Goal: Task Accomplishment & Management: Manage account settings

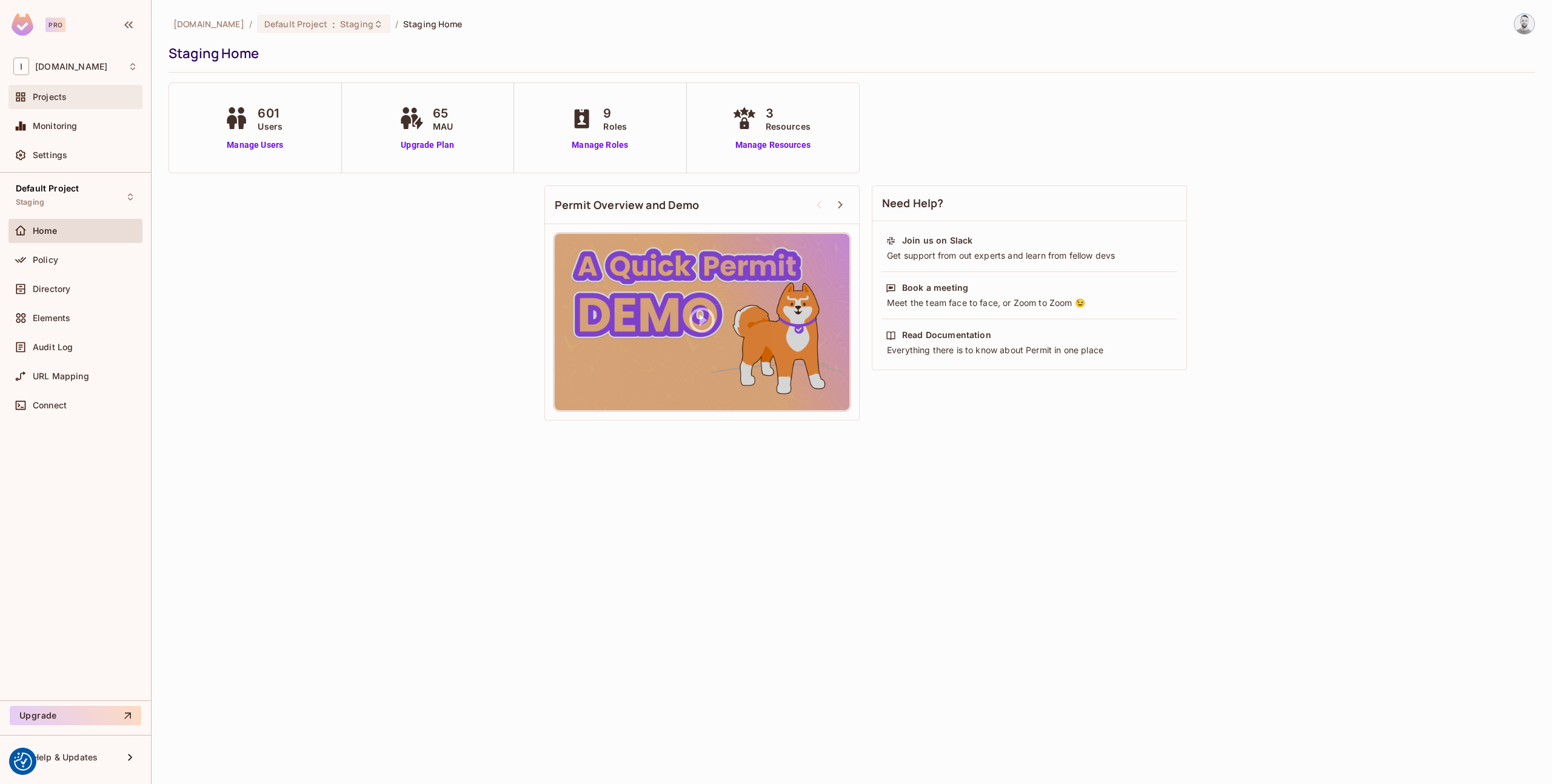
click at [53, 103] on div "Projects" at bounding box center [75, 97] width 124 height 15
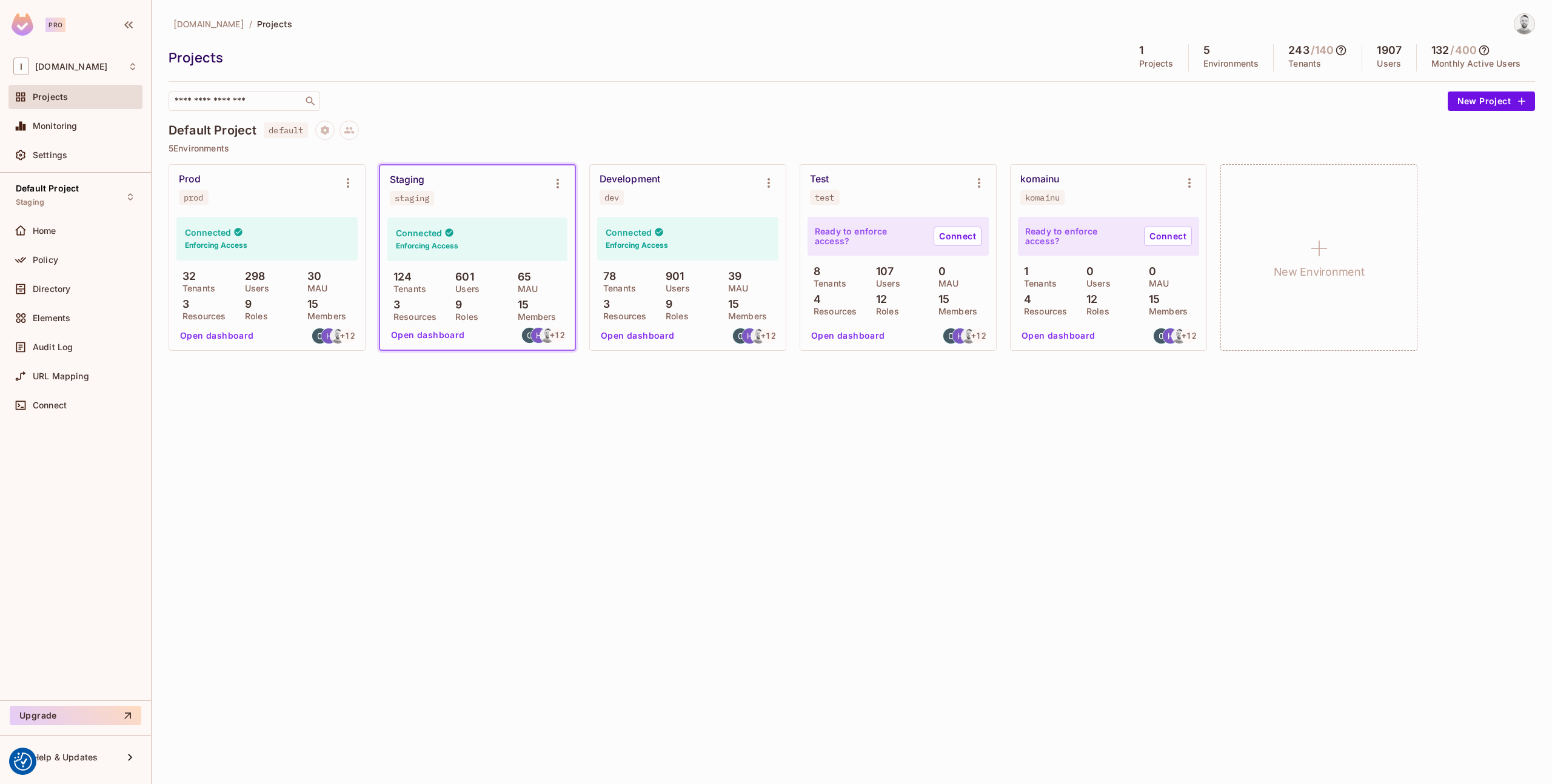
click at [671, 195] on div "Development dev" at bounding box center [678, 189] width 157 height 32
click at [708, 232] on div "Connected Enforcing Access" at bounding box center [688, 238] width 181 height 44
click at [761, 182] on button "Environment settings" at bounding box center [769, 183] width 24 height 24
click at [55, 262] on div at bounding box center [776, 392] width 1552 height 784
click at [42, 258] on div "dev Copy API Key Rotate API Key Edit Environment Delete Environment" at bounding box center [776, 392] width 1552 height 784
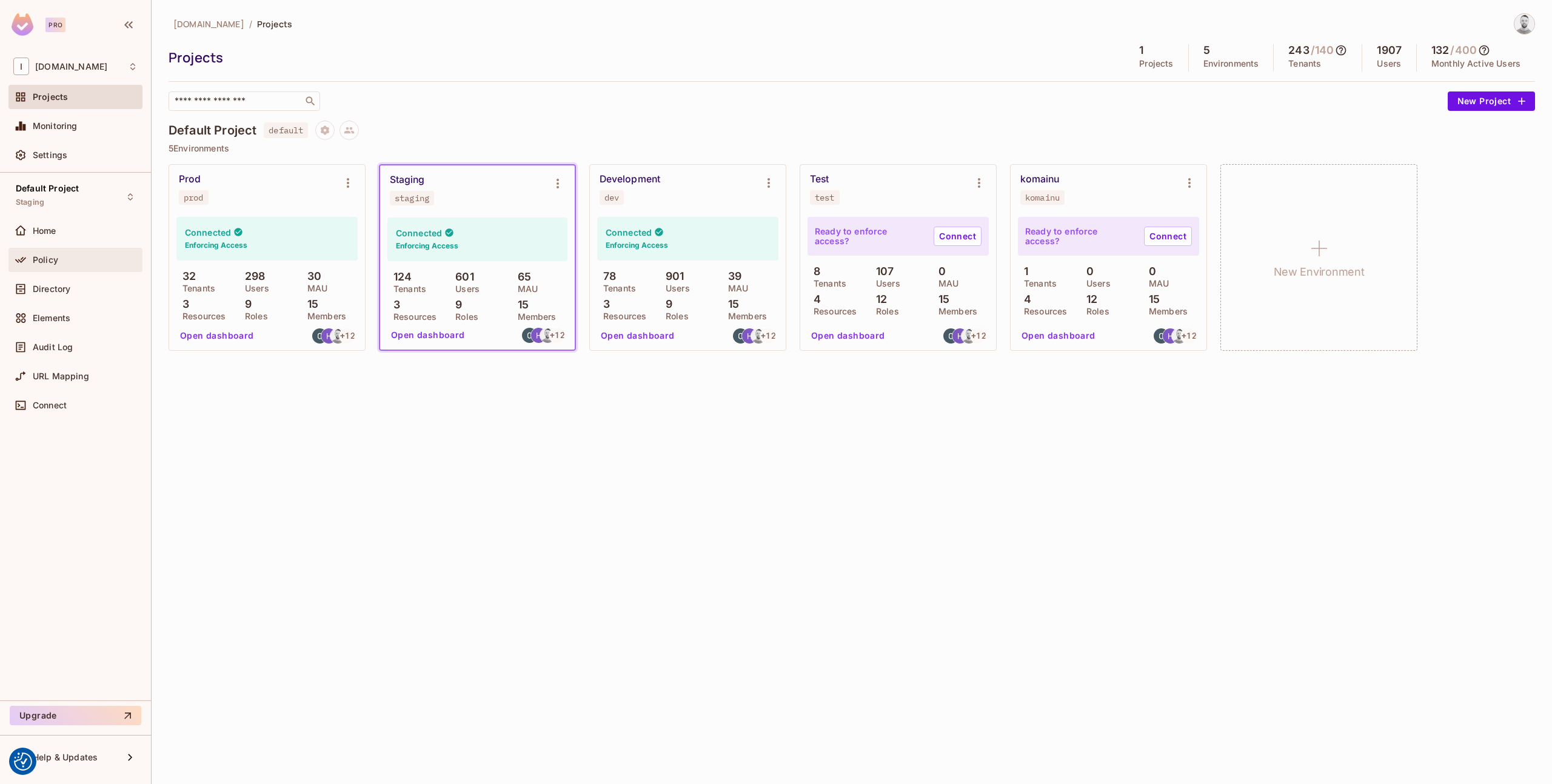
click at [47, 261] on span "Policy" at bounding box center [46, 260] width 26 height 9
